Goal: Transaction & Acquisition: Obtain resource

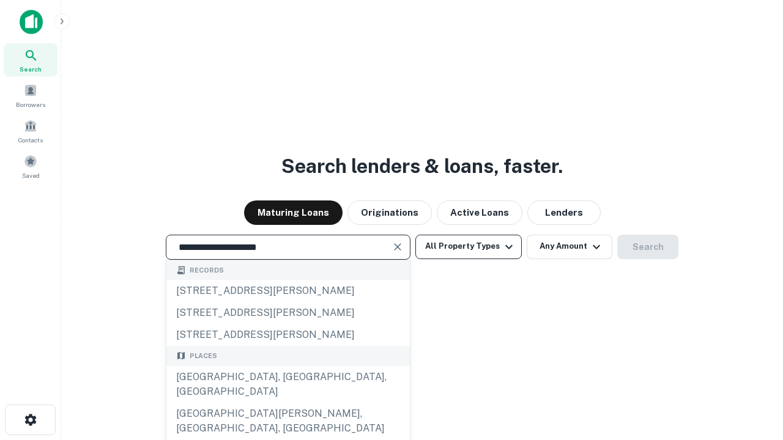
click at [287, 403] on div "[GEOGRAPHIC_DATA], [GEOGRAPHIC_DATA], [GEOGRAPHIC_DATA]" at bounding box center [287, 384] width 243 height 37
type input "**********"
click at [468, 246] on button "All Property Types" at bounding box center [468, 247] width 106 height 24
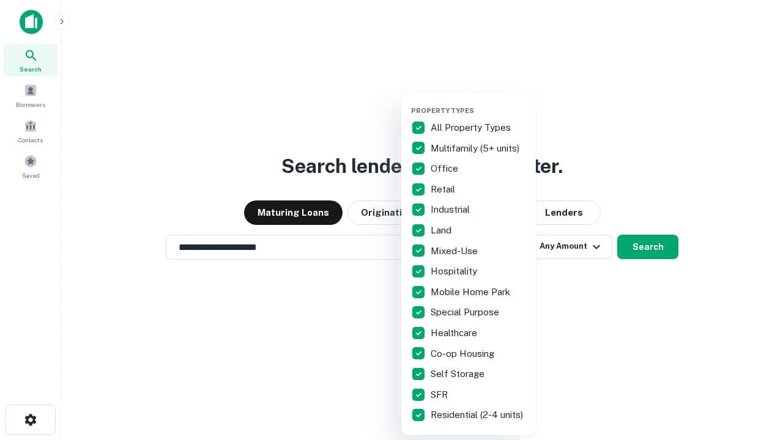
click at [478, 103] on button "button" at bounding box center [478, 103] width 135 height 1
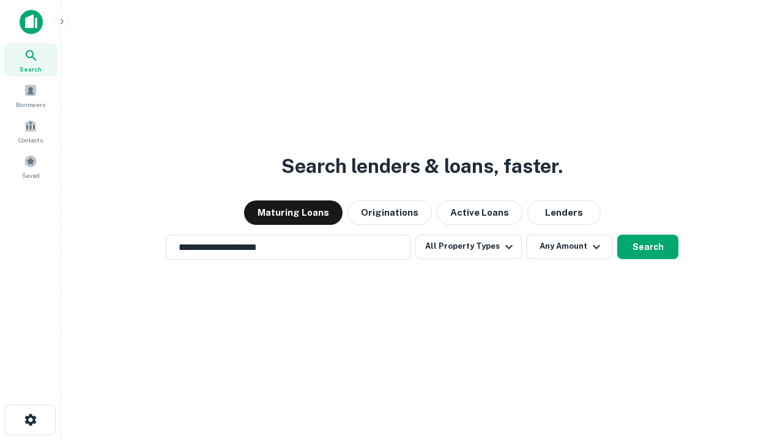
scroll to position [19, 0]
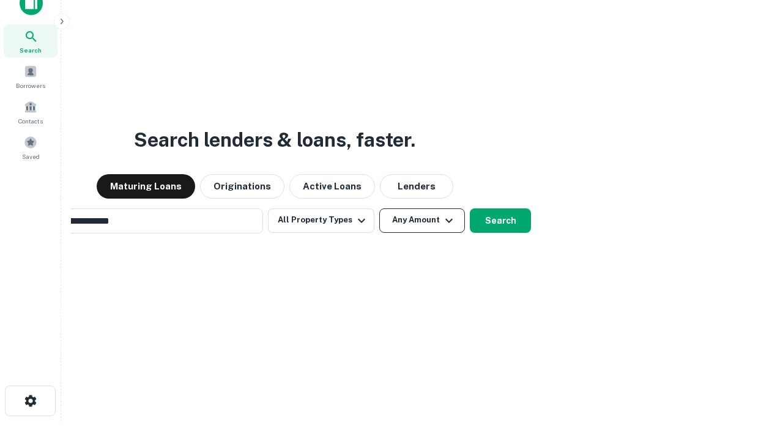
click at [379, 209] on button "Any Amount" at bounding box center [422, 221] width 86 height 24
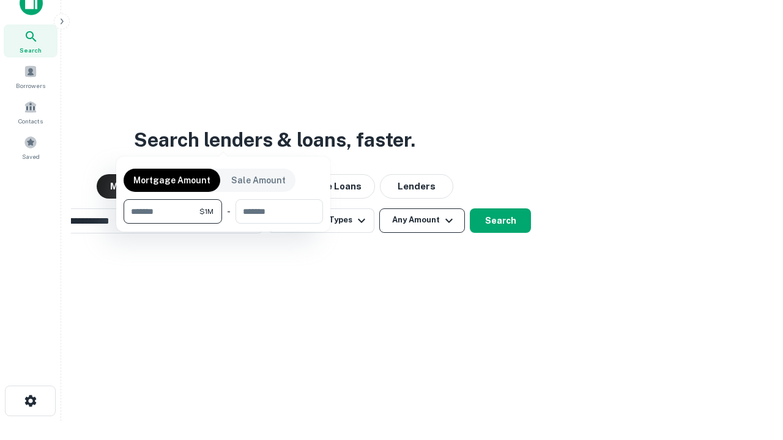
scroll to position [20, 0]
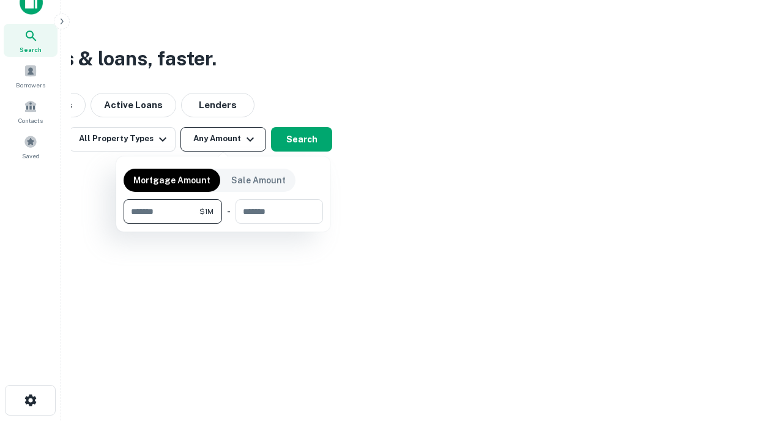
type input "*******"
click at [223, 224] on button "button" at bounding box center [223, 224] width 199 height 1
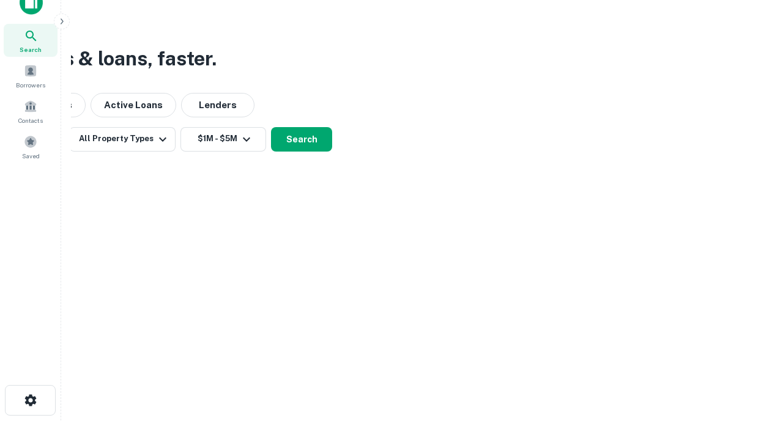
scroll to position [19, 0]
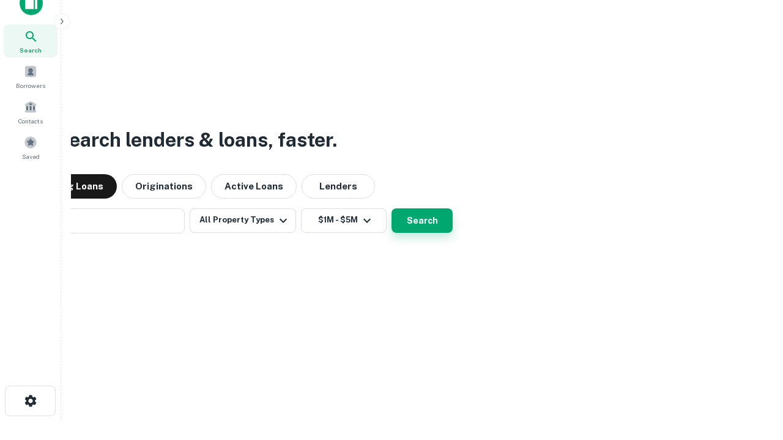
click at [391, 209] on button "Search" at bounding box center [421, 221] width 61 height 24
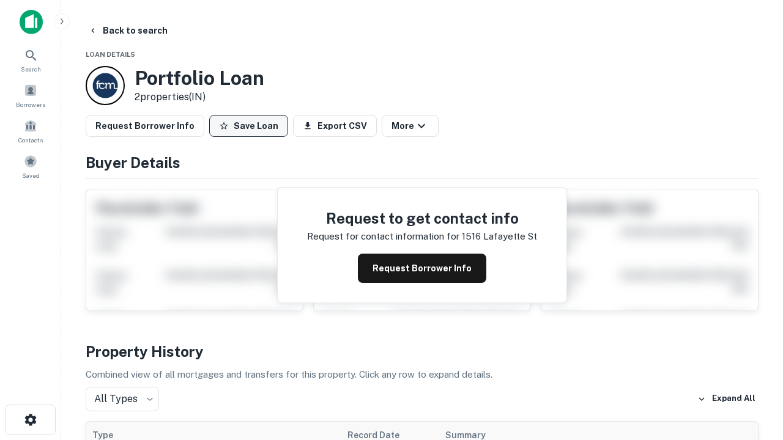
click at [248, 126] on button "Save Loan" at bounding box center [248, 126] width 79 height 22
click at [251, 126] on button "Save Loan" at bounding box center [248, 126] width 79 height 22
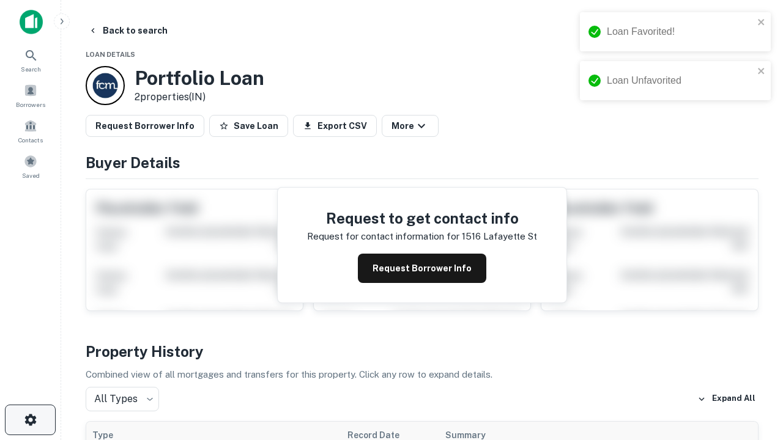
click at [30, 420] on icon "button" at bounding box center [30, 420] width 15 height 15
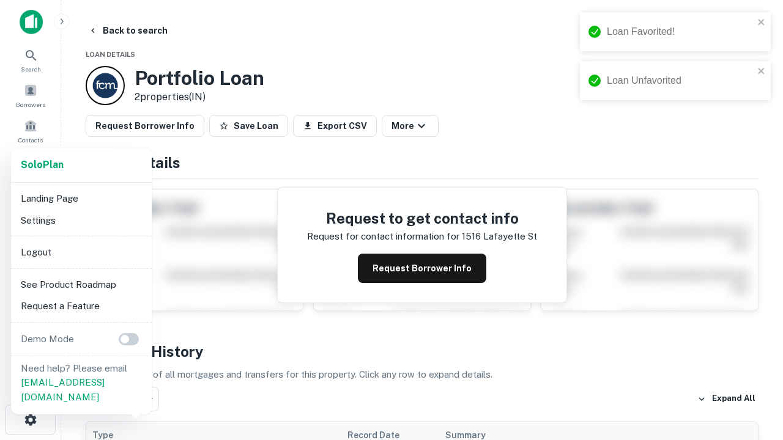
click at [81, 252] on li "Logout" at bounding box center [81, 253] width 131 height 22
